Goal: Information Seeking & Learning: Learn about a topic

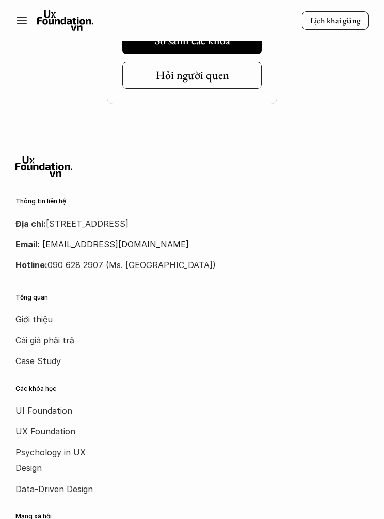
scroll to position [5273, 0]
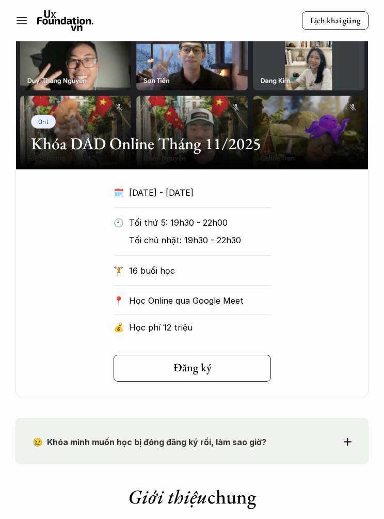
scroll to position [1200, 0]
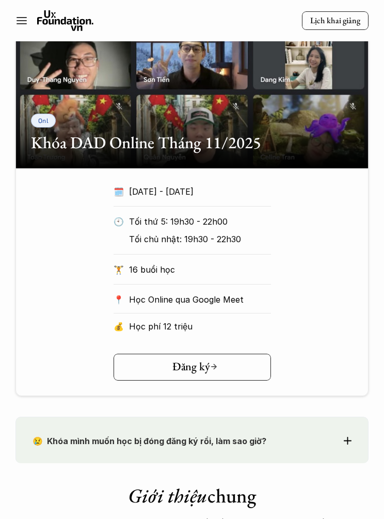
click at [250, 361] on link "Đăng ký" at bounding box center [192, 367] width 157 height 27
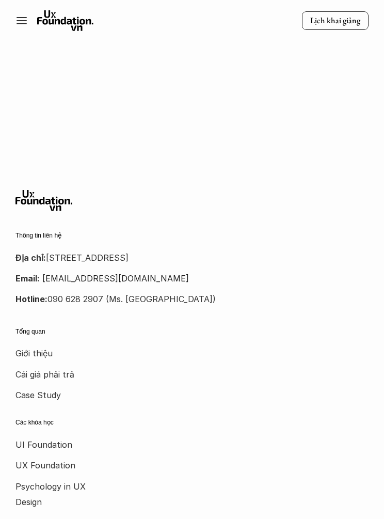
scroll to position [1931, 0]
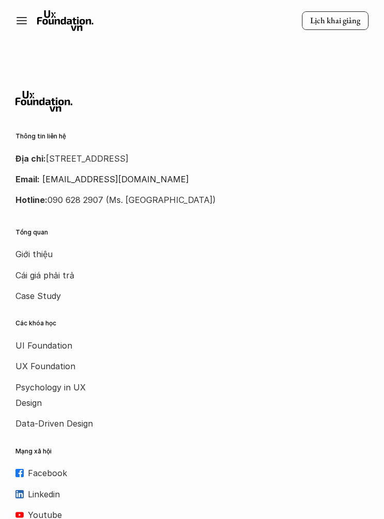
click at [67, 275] on p "Cái giá phải trả" at bounding box center [56, 274] width 83 height 15
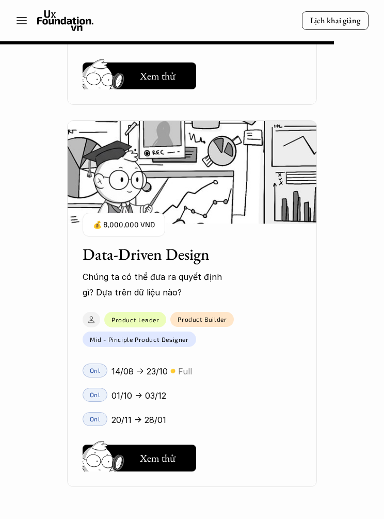
scroll to position [9974, 0]
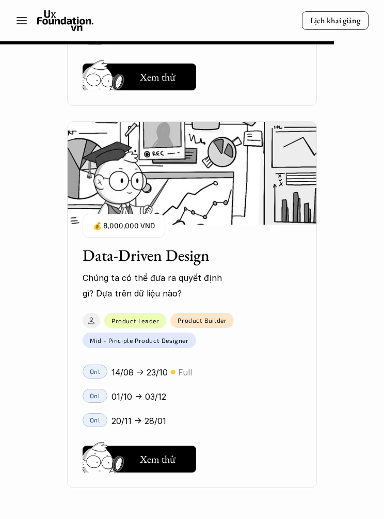
click at [164, 452] on h5 "Xem thử" at bounding box center [158, 459] width 36 height 14
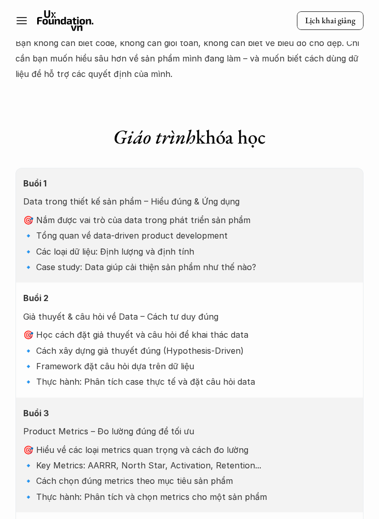
scroll to position [1896, 0]
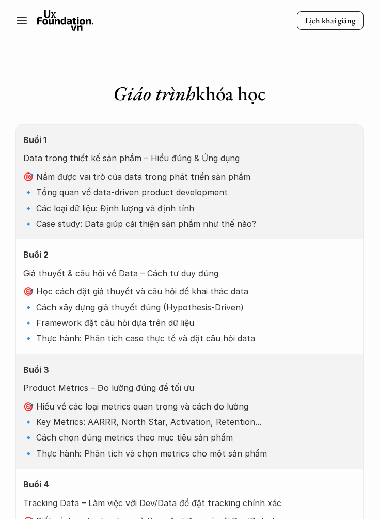
click at [317, 329] on p "🎯 Học cách đặt giả thuyết và câu hỏi để khai thác data 🔹 Cách xây dựng giả thuy…" at bounding box center [189, 314] width 333 height 63
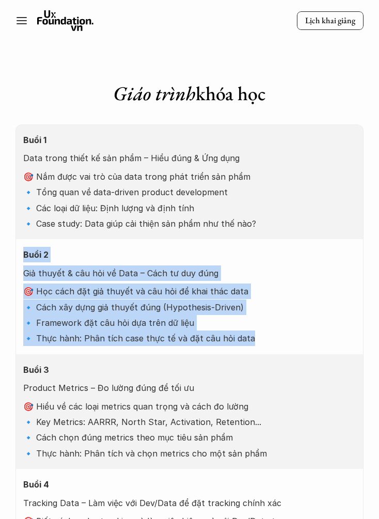
copy div "Buổi 2 Giả thuyết & câu hỏi về Data – Cách tư duy đúng 🎯 Học cách đặt giả thuyế…"
click at [233, 199] on p "🎯 Nắm được vai trò của data trong phát triển sản phẩm 🔹 Tổng quan về data-drive…" at bounding box center [189, 200] width 333 height 63
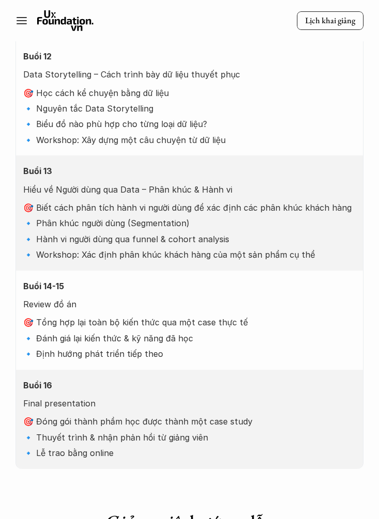
scroll to position [3250, 0]
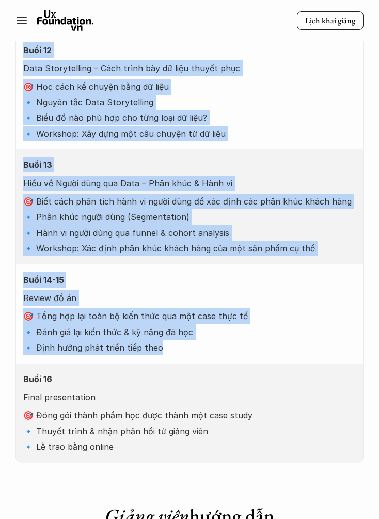
copy div "Buổi 1 Data trong thiết kế sản phẩm – Hiểu đúng & Ứng dụng 🎯 Nắm được vai trò c…"
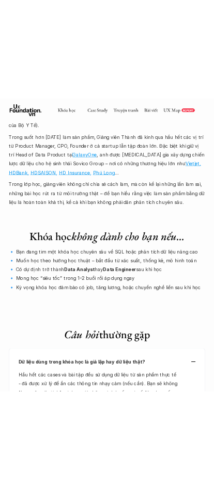
scroll to position [4626, 0]
